Goal: Task Accomplishment & Management: Manage account settings

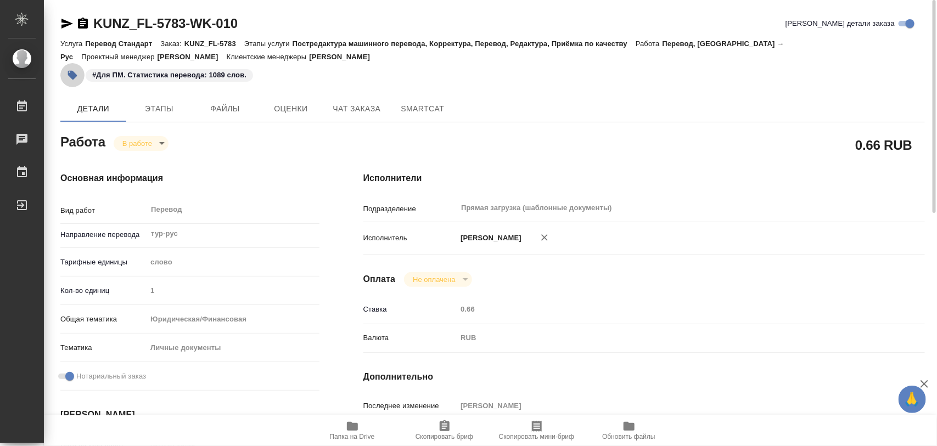
click at [71, 80] on icon "button" at bounding box center [72, 75] width 11 height 11
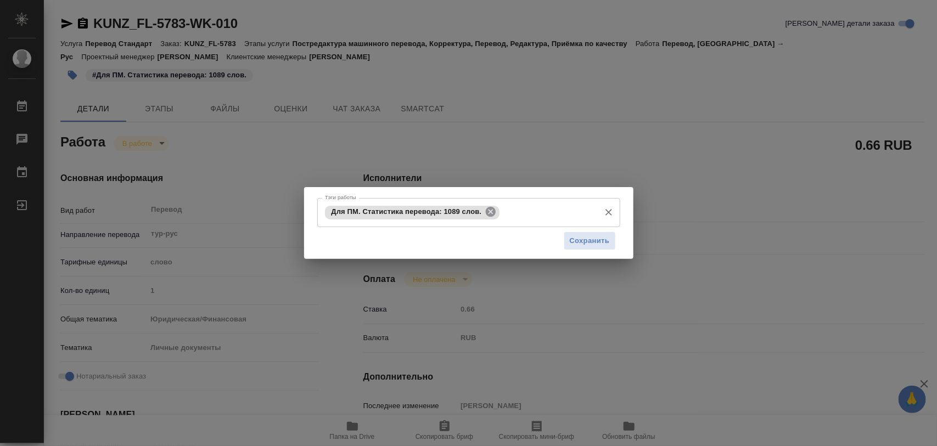
click at [488, 215] on icon at bounding box center [491, 212] width 10 height 10
click at [349, 212] on input "Тэги работы" at bounding box center [458, 212] width 272 height 19
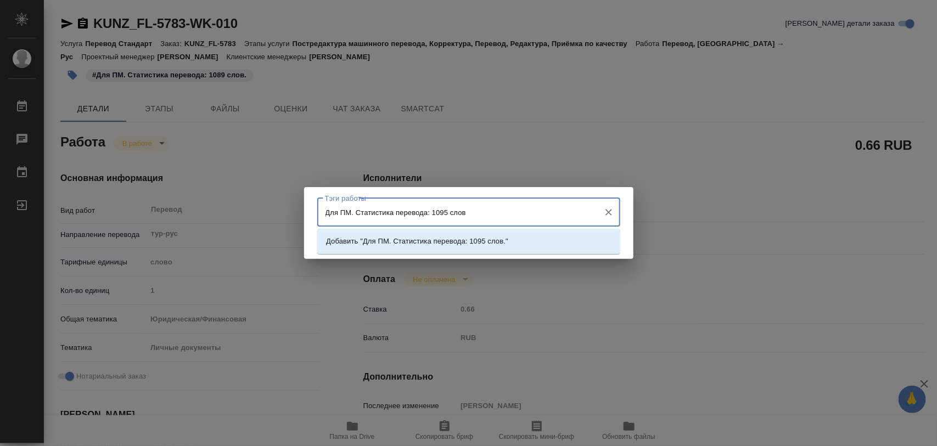
type input "Для ПМ. Статистика перевода: 1095 слов."
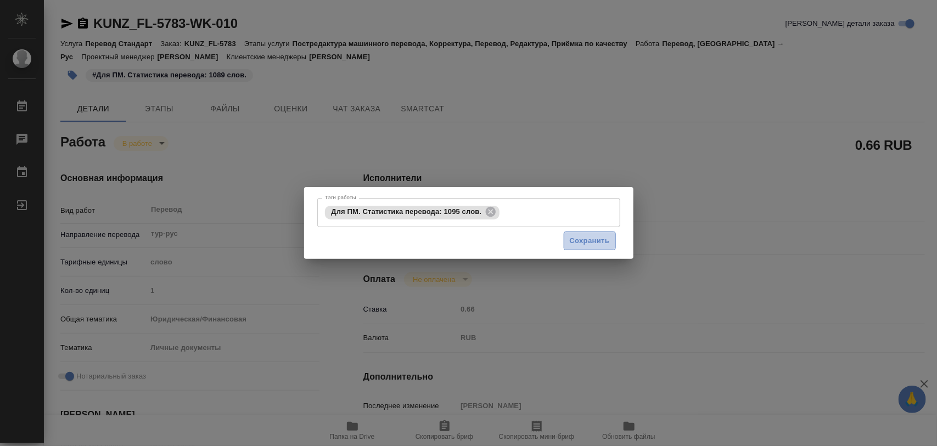
click at [587, 242] on span "Сохранить" at bounding box center [590, 241] width 40 height 13
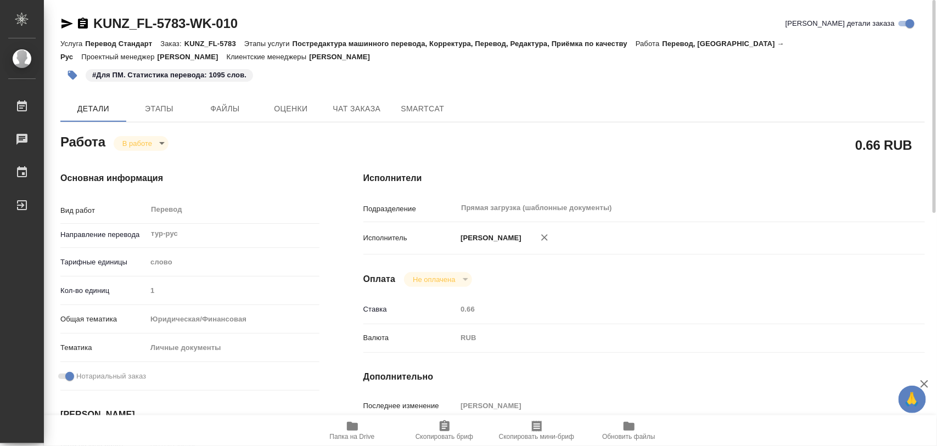
type input "inProgress"
type input "тур-рус"
type input "5a8b1489cc6b4906c91bfd90"
type input "1"
type input "yr-fn"
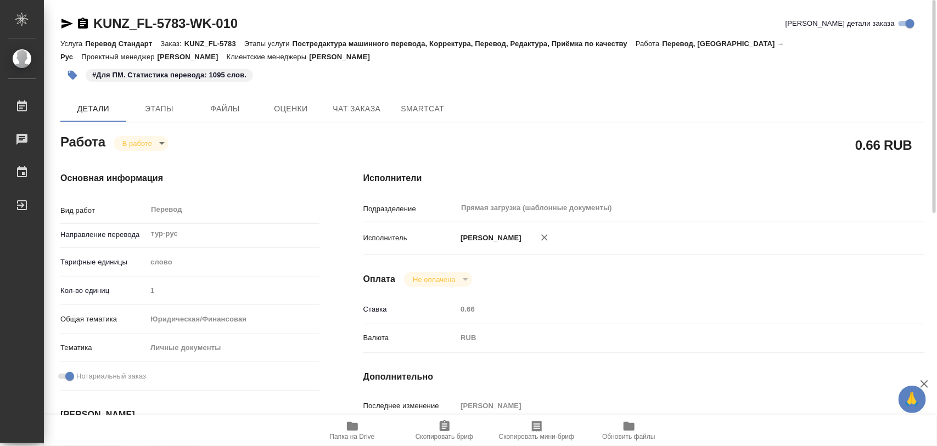
type input "5a8b8b956a9677013d343cfe"
checkbox input "true"
type input "11.08.2025 16:40"
type input "11.08.2025 18:50"
type input "14.08.2025 12:00"
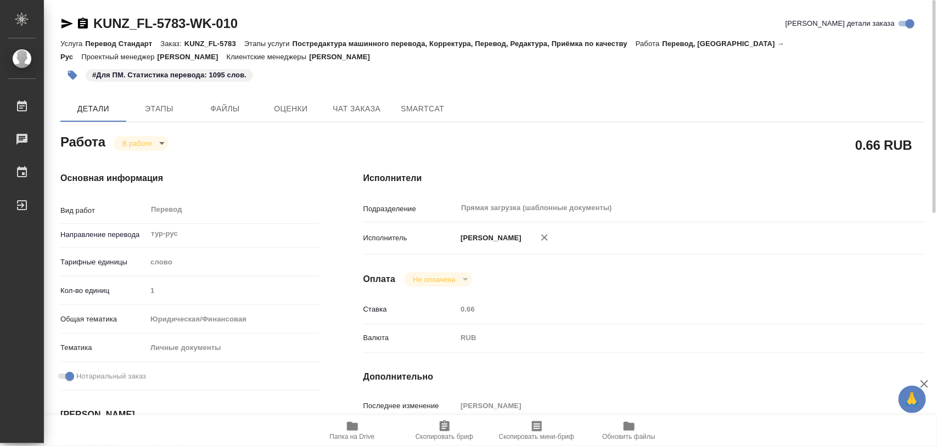
type input "14.08.2025 12:00"
type input "Прямая загрузка (шаблонные документы)"
type input "notPayed"
type input "0.66"
type input "RUB"
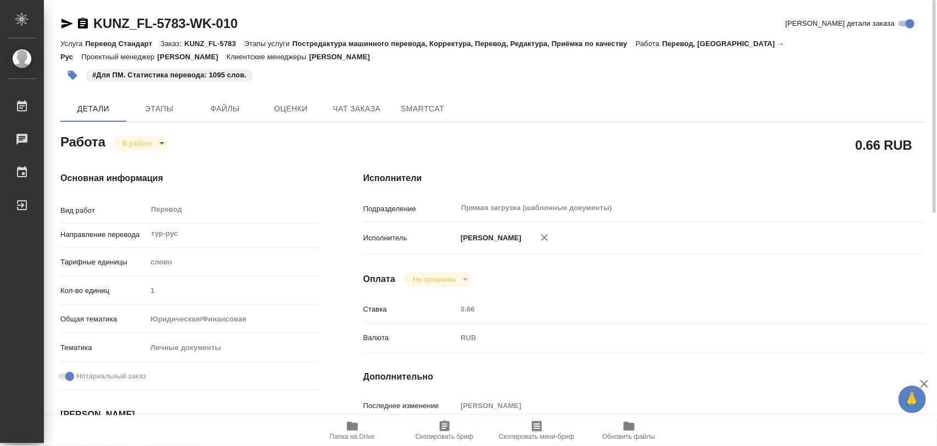
type input "Тарабановская Анастасия"
type input "KUNZ_FL-5783"
type input "Перевод Стандарт"
type input "Постредактура машинного перевода, Корректура, Перевод, Редактура, Приёмка по ка…"
type input "Веселова Юлия"
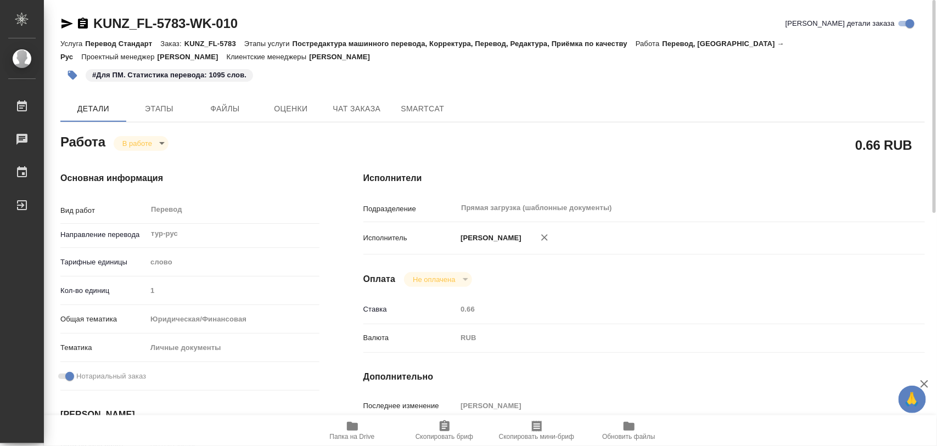
type input "Заборова Александра"
type input "/Clients/FL_KUNZ/Orders/KUNZ_FL-5783"
click at [162, 147] on body "🙏 .cls-1 fill:#fff; AWATERA Iglakov Maksim Работы 0 Чаты График Выйти KUNZ_FL-5…" at bounding box center [468, 223] width 937 height 446
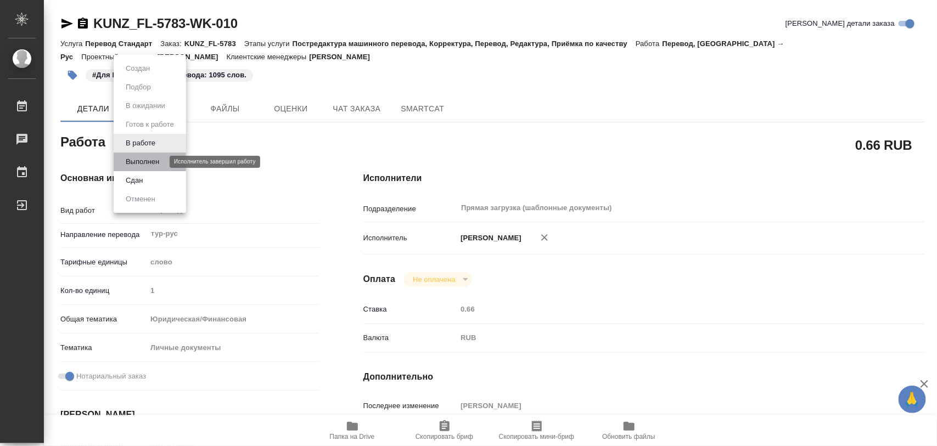
click at [147, 158] on button "Выполнен" at bounding box center [142, 162] width 40 height 12
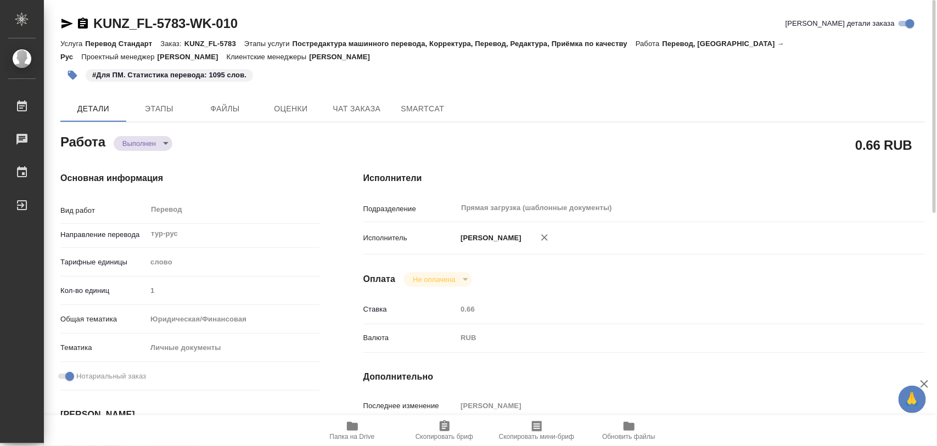
type textarea "x"
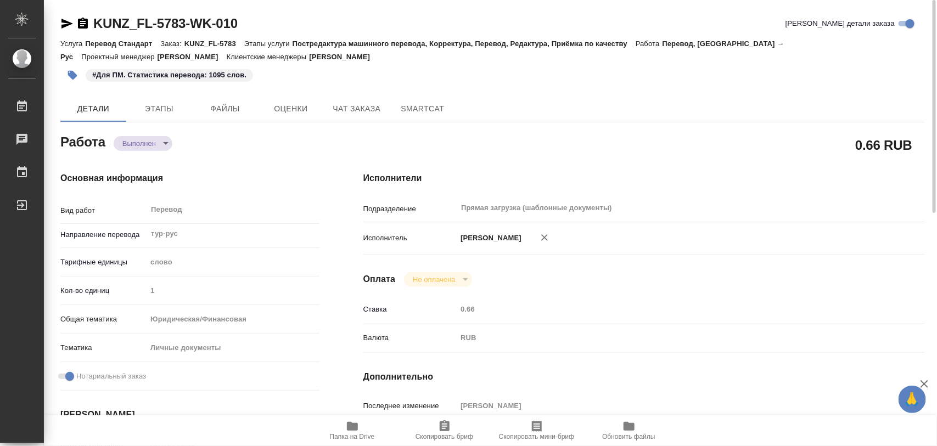
type textarea "x"
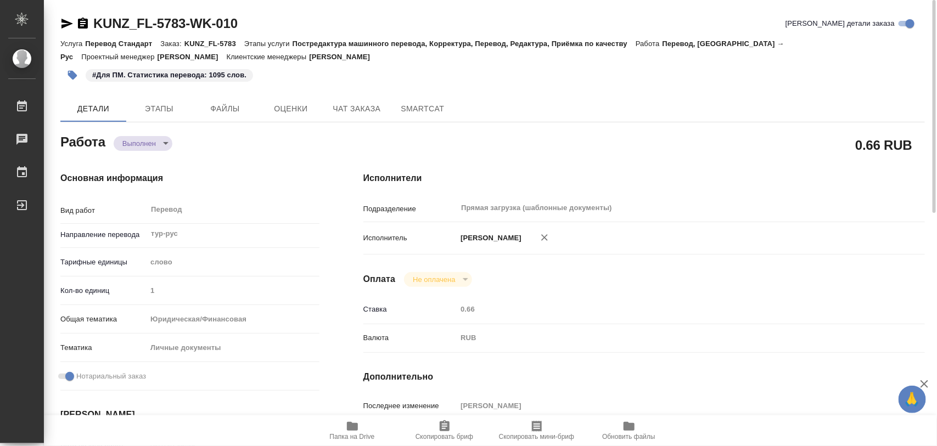
type textarea "x"
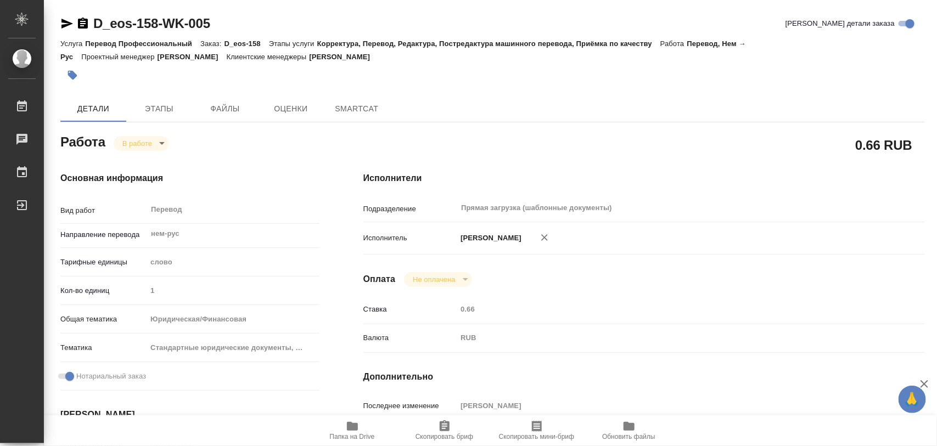
type textarea "x"
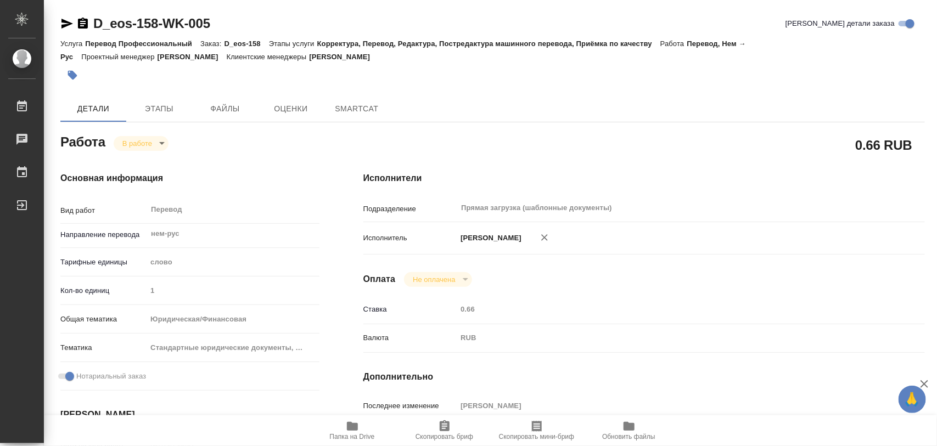
type textarea "x"
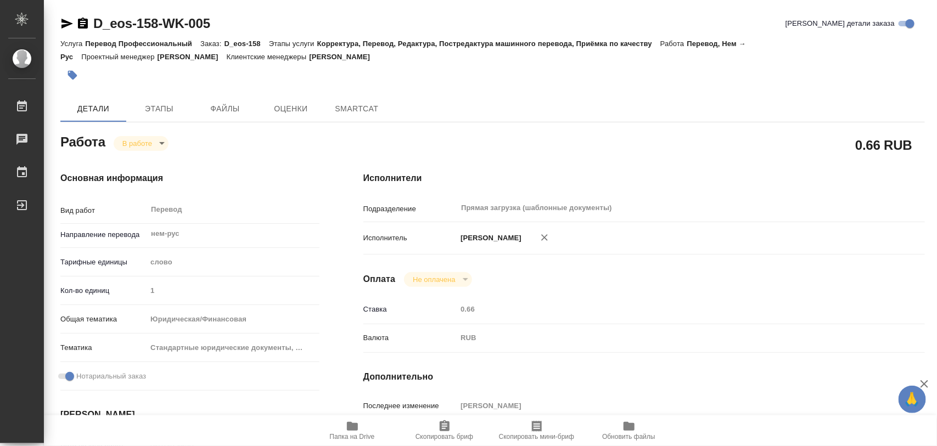
type textarea "x"
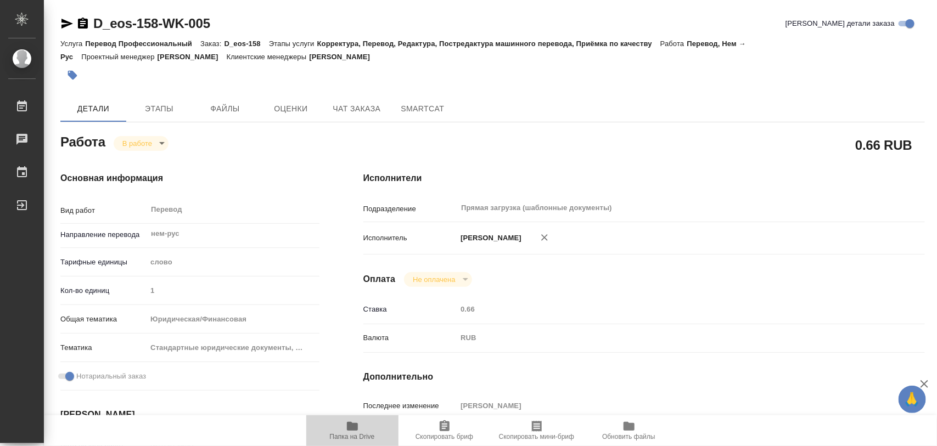
click at [346, 435] on span "Папка на Drive" at bounding box center [352, 437] width 45 height 8
type textarea "x"
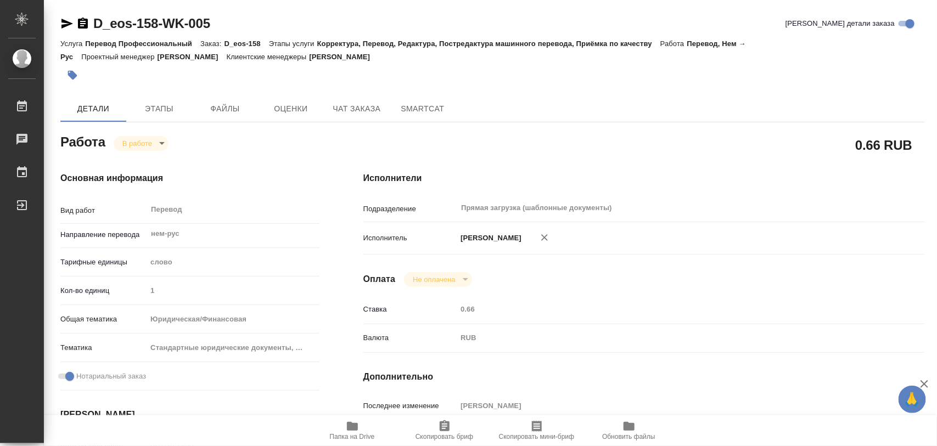
type textarea "x"
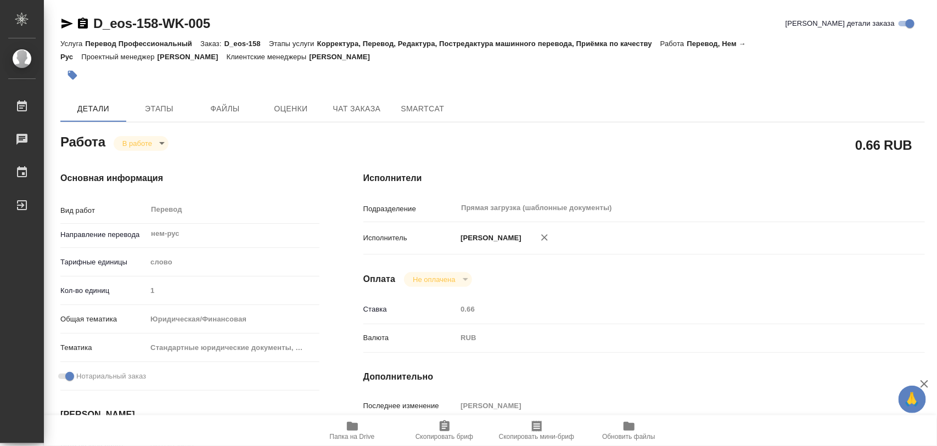
type textarea "x"
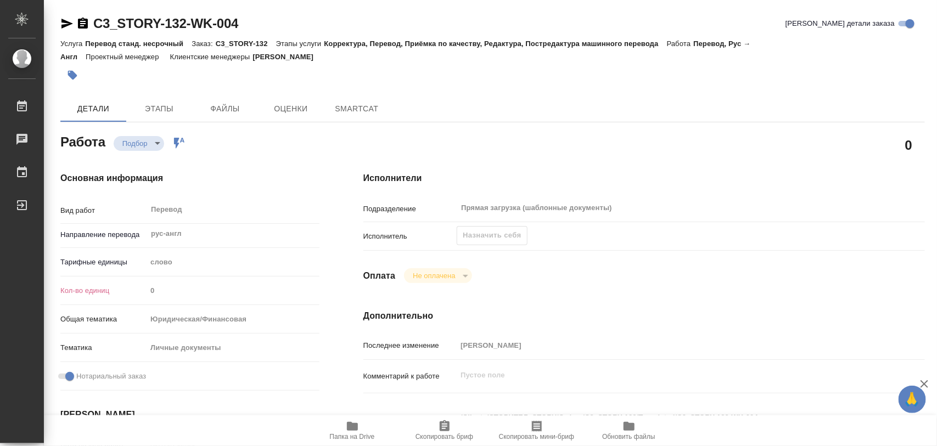
type textarea "x"
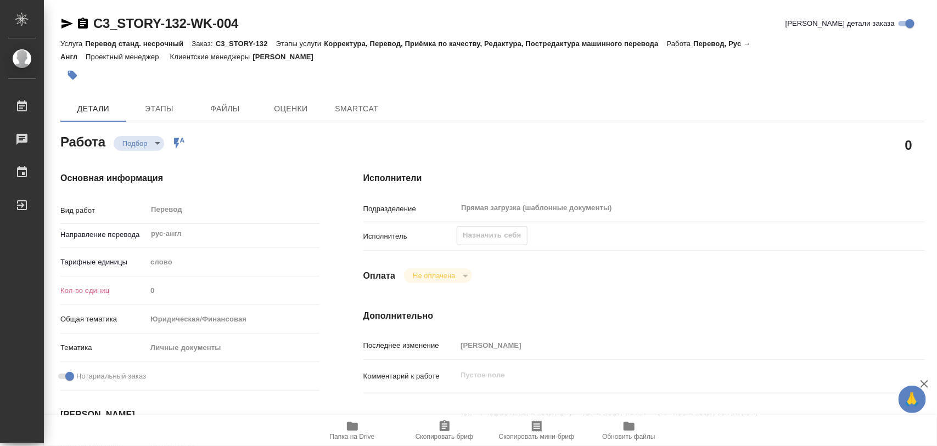
type textarea "x"
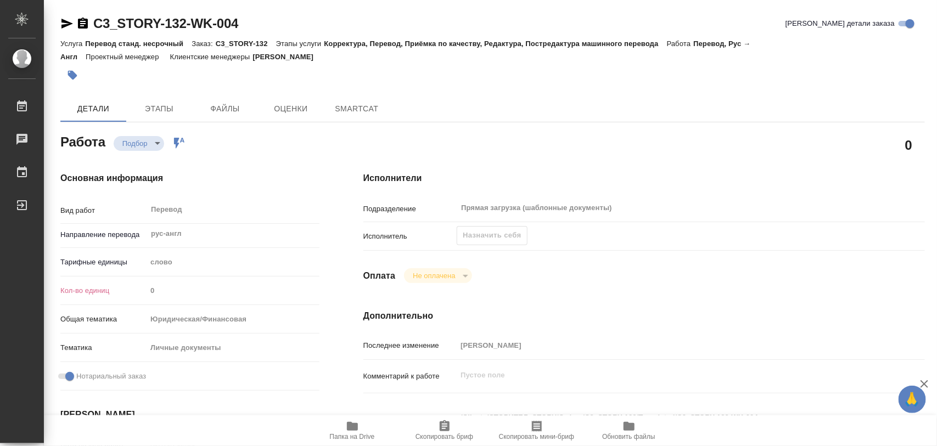
type textarea "x"
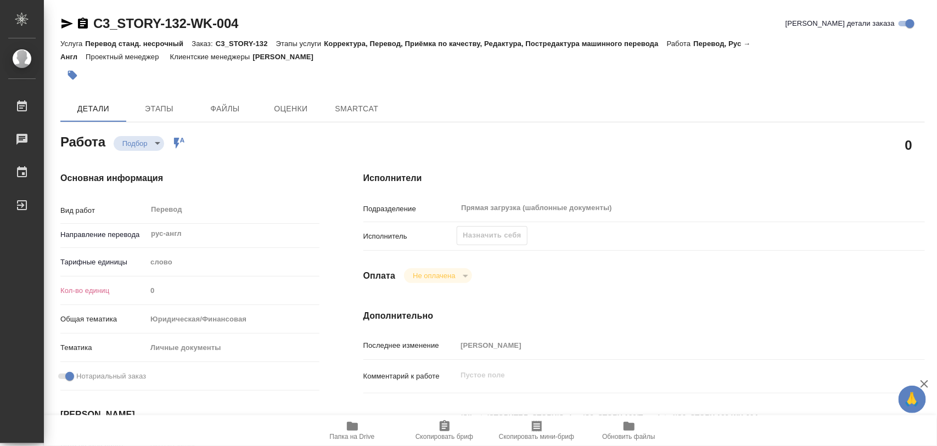
type textarea "x"
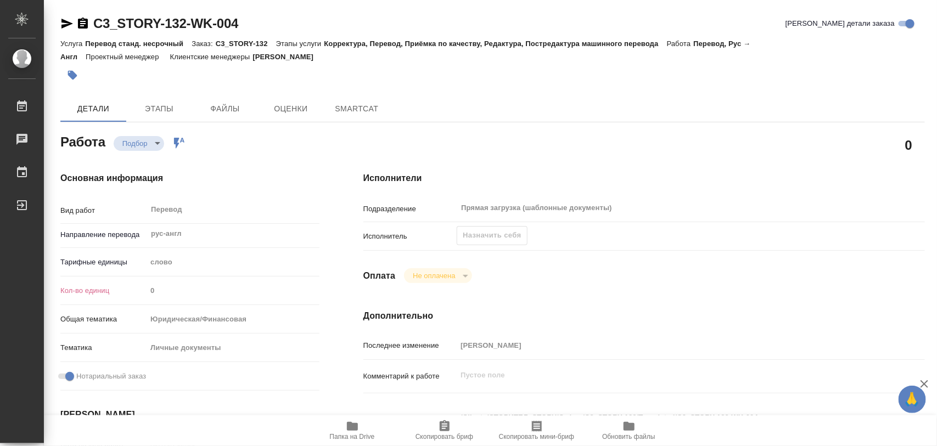
type textarea "x"
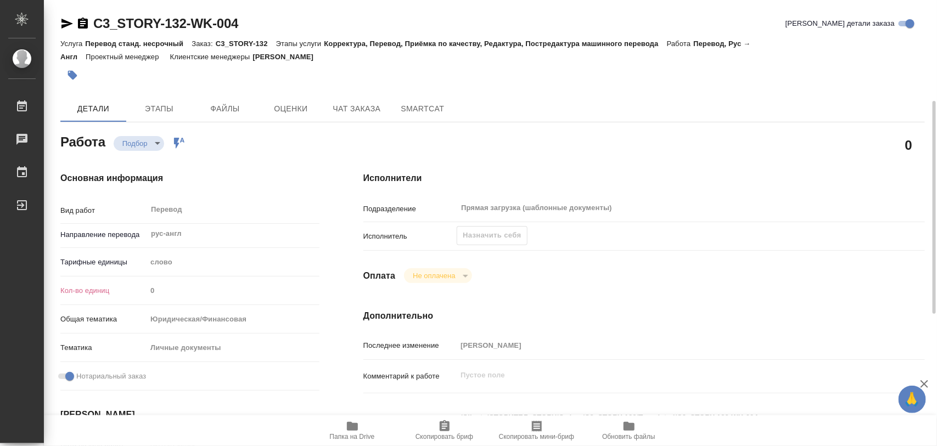
scroll to position [137, 0]
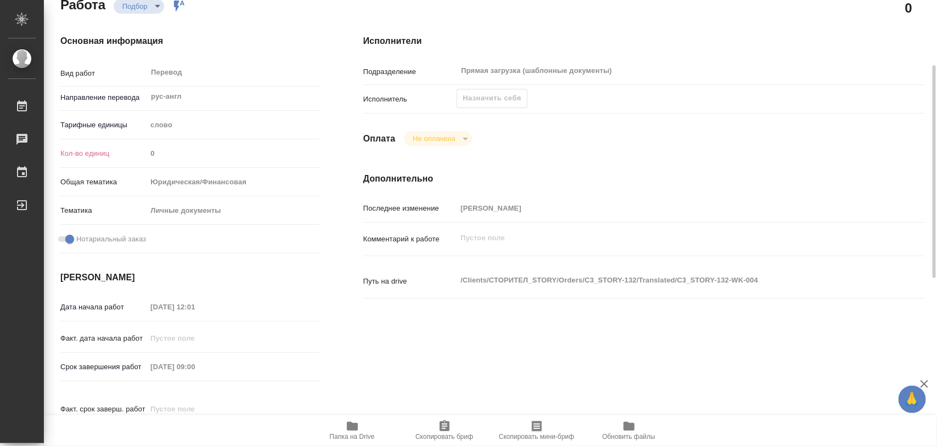
type textarea "x"
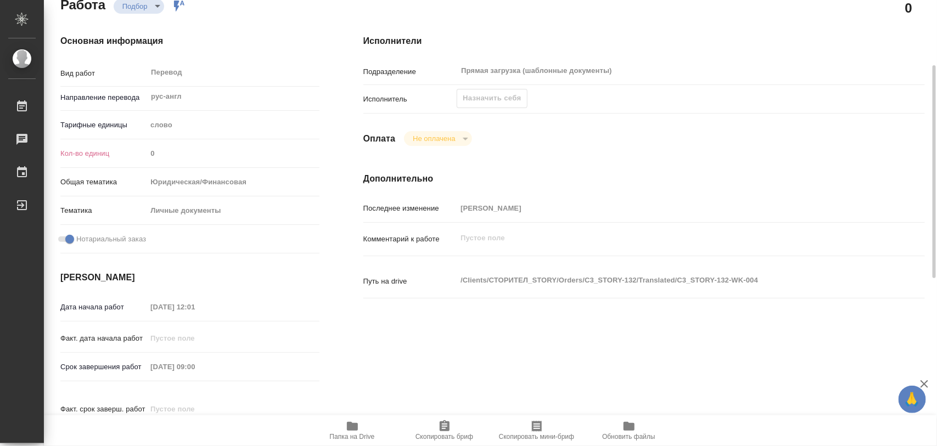
type textarea "x"
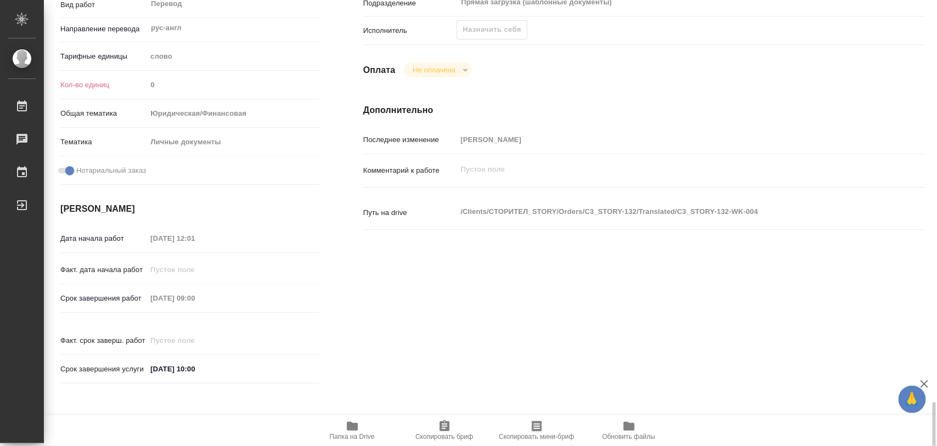
scroll to position [480, 0]
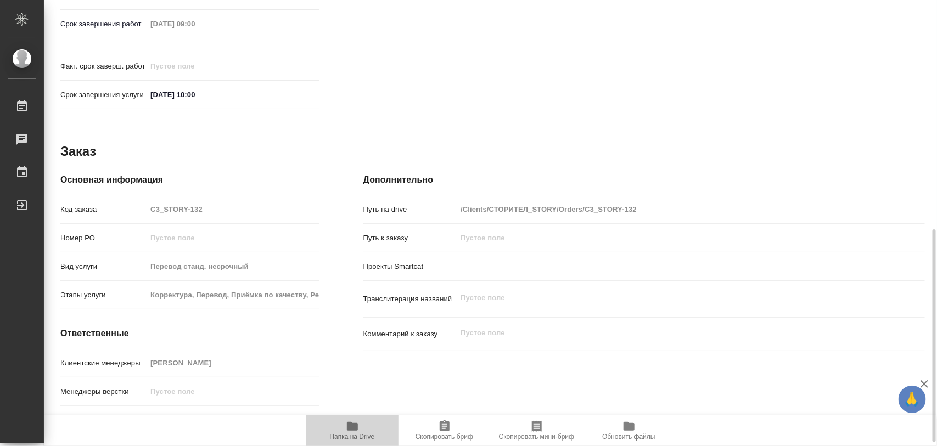
click at [356, 429] on icon "button" at bounding box center [352, 426] width 11 height 9
